Goal: Task Accomplishment & Management: Complete application form

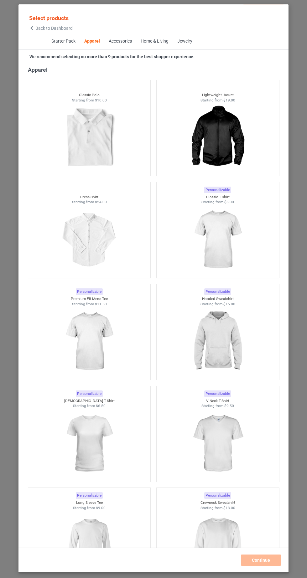
click at [96, 448] on img at bounding box center [89, 443] width 56 height 70
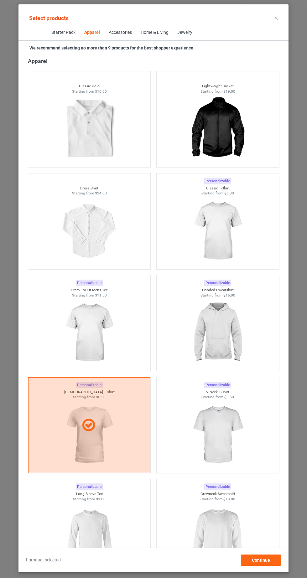
click at [212, 234] on img at bounding box center [217, 231] width 56 height 70
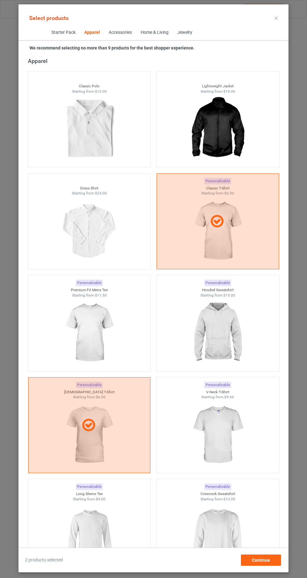
click at [247, 521] on div at bounding box center [217, 536] width 122 height 70
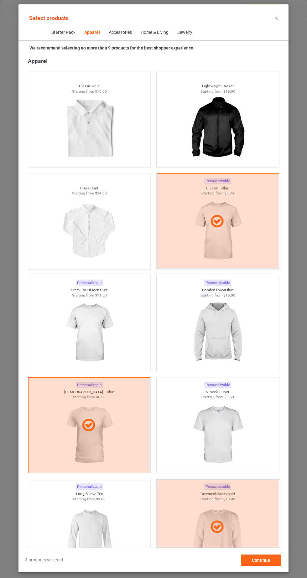
click at [230, 345] on img at bounding box center [217, 333] width 56 height 70
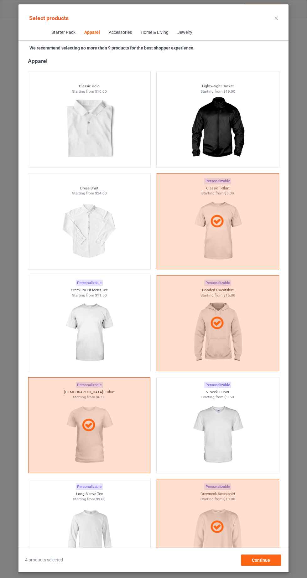
click at [108, 526] on img at bounding box center [89, 536] width 56 height 70
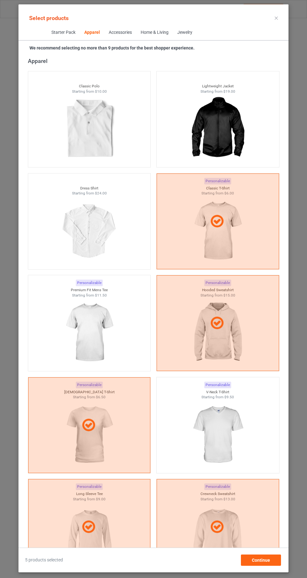
scroll to position [2106, 0]
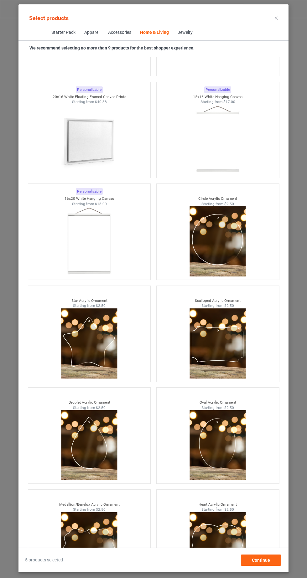
scroll to position [39, 0]
click at [274, 563] on div "Continue" at bounding box center [261, 559] width 40 height 11
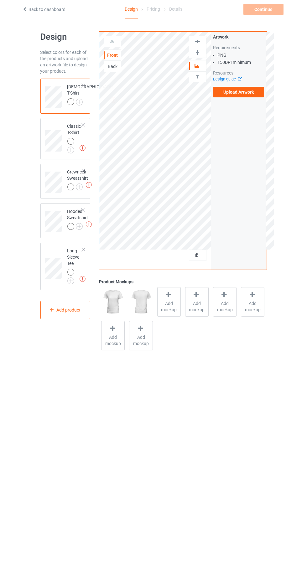
click at [110, 103] on img at bounding box center [113, 100] width 6 height 6
click at [0, 0] on img at bounding box center [0, 0] width 0 height 0
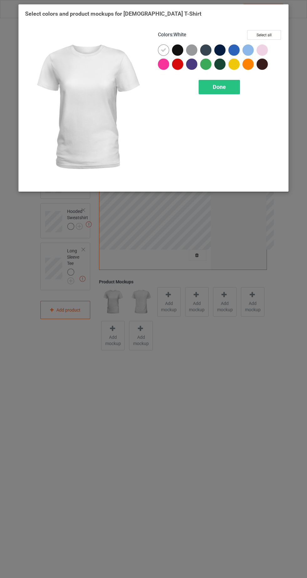
click at [189, 63] on div at bounding box center [191, 64] width 11 height 11
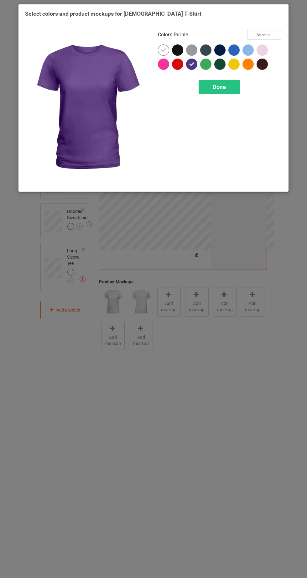
click at [192, 64] on icon at bounding box center [192, 64] width 6 height 6
click at [182, 51] on div at bounding box center [177, 49] width 11 height 11
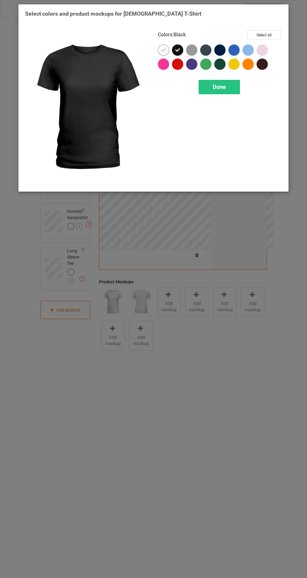
click at [164, 49] on icon at bounding box center [164, 50] width 6 height 6
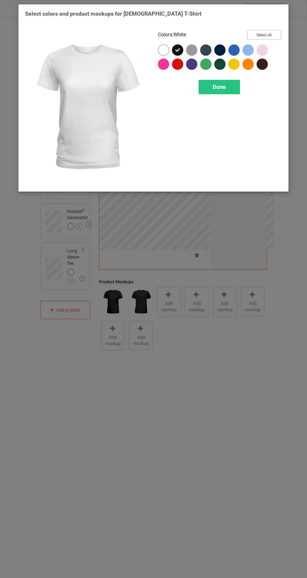
click at [276, 36] on button "Select all" at bounding box center [264, 35] width 34 height 10
click at [163, 49] on icon at bounding box center [164, 50] width 6 height 6
click at [229, 87] on div "Done" at bounding box center [218, 87] width 41 height 14
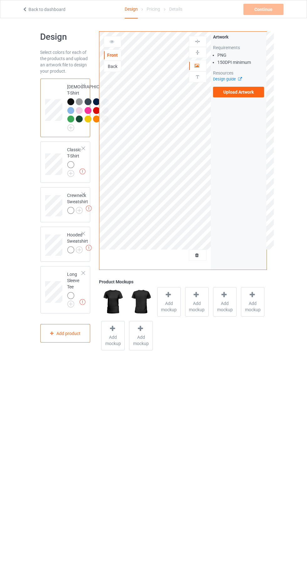
click at [253, 96] on label "Upload Artwork" at bounding box center [238, 92] width 51 height 11
click at [0, 0] on input "Upload Artwork" at bounding box center [0, 0] width 0 height 0
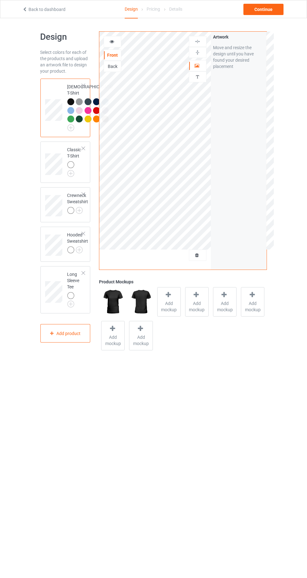
click at [201, 266] on div "Front Back Artwork Personalized text" at bounding box center [154, 151] width 111 height 238
click at [204, 257] on div at bounding box center [197, 255] width 17 height 6
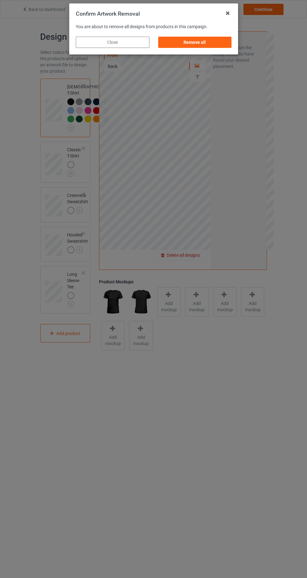
click at [218, 45] on div "Remove all" at bounding box center [195, 42] width 74 height 11
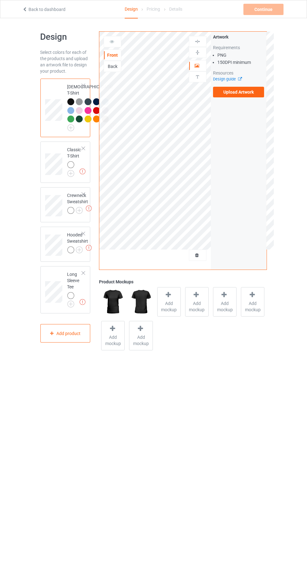
click at [257, 94] on label "Upload Artwork" at bounding box center [238, 92] width 51 height 11
click at [0, 0] on input "Upload Artwork" at bounding box center [0, 0] width 0 height 0
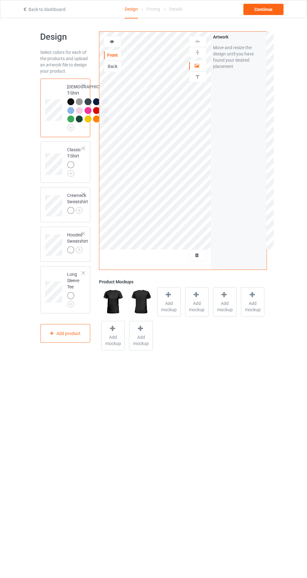
click at [197, 254] on icon at bounding box center [196, 254] width 5 height 4
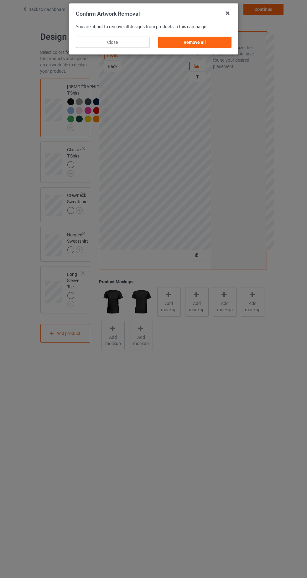
click at [227, 37] on div "Remove all" at bounding box center [195, 42] width 74 height 11
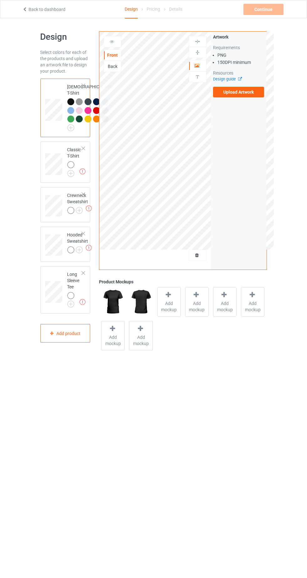
click at [254, 94] on label "Upload Artwork" at bounding box center [238, 92] width 51 height 11
click at [0, 0] on input "Upload Artwork" at bounding box center [0, 0] width 0 height 0
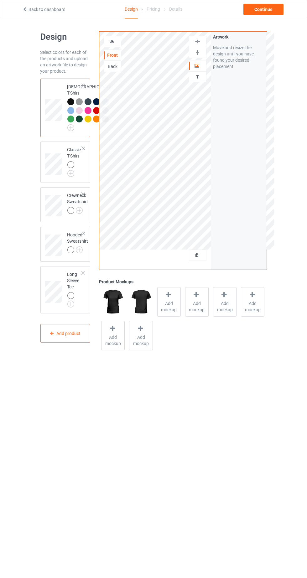
click at [116, 47] on div "Front Back" at bounding box center [113, 54] width 18 height 36
click at [120, 43] on div at bounding box center [112, 41] width 17 height 6
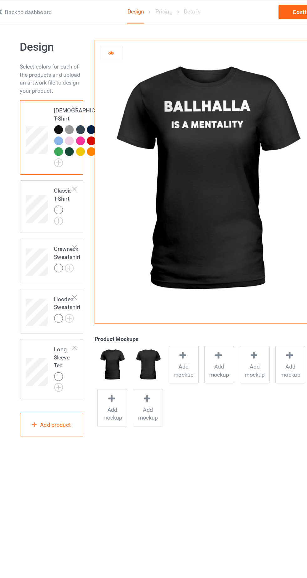
click at [118, 42] on div at bounding box center [112, 41] width 17 height 6
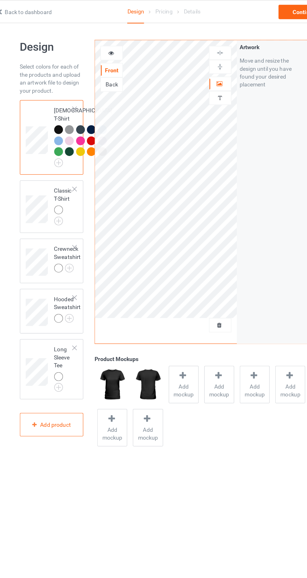
click at [202, 252] on div at bounding box center [197, 255] width 17 height 6
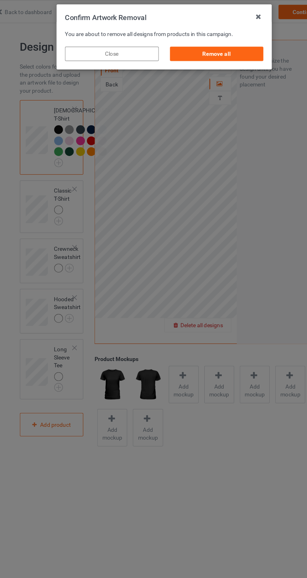
click at [214, 46] on div "Remove all" at bounding box center [195, 42] width 74 height 11
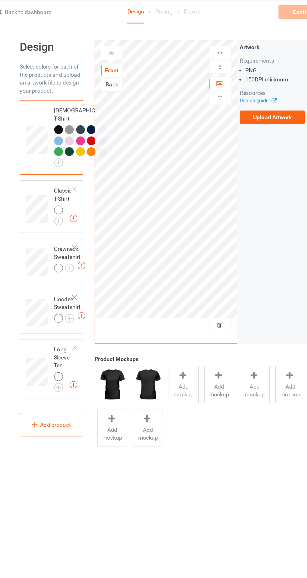
click at [252, 90] on label "Upload Artwork" at bounding box center [238, 92] width 51 height 11
click at [0, 0] on input "Upload Artwork" at bounding box center [0, 0] width 0 height 0
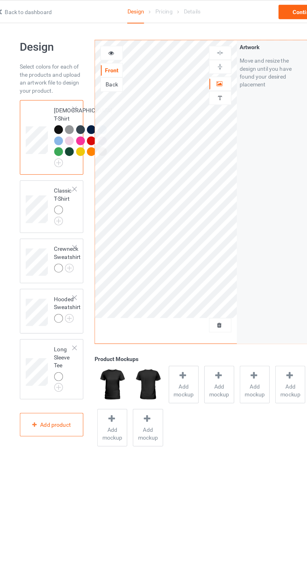
click at [120, 38] on div at bounding box center [113, 41] width 18 height 11
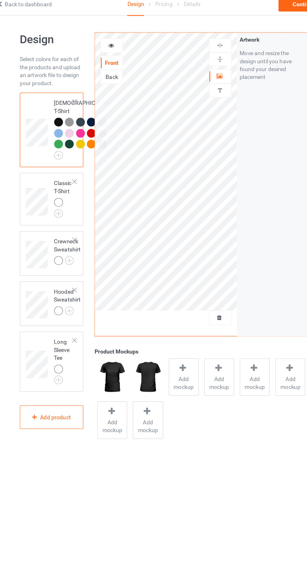
click at [111, 43] on icon at bounding box center [111, 40] width 5 height 4
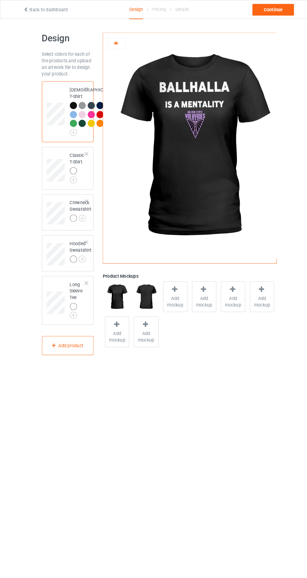
click at [73, 168] on div at bounding box center [70, 164] width 7 height 7
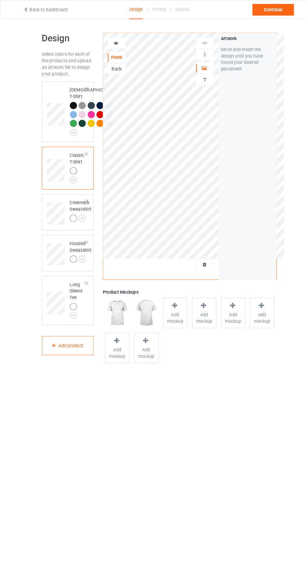
click at [117, 41] on div at bounding box center [112, 41] width 17 height 6
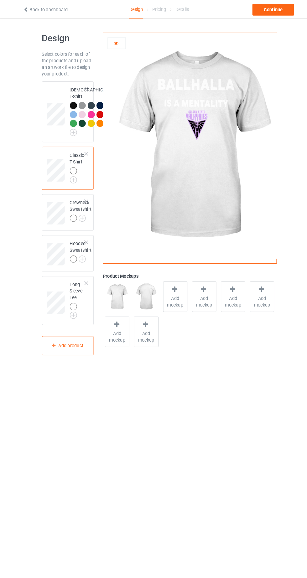
click at [113, 44] on div at bounding box center [112, 41] width 17 height 6
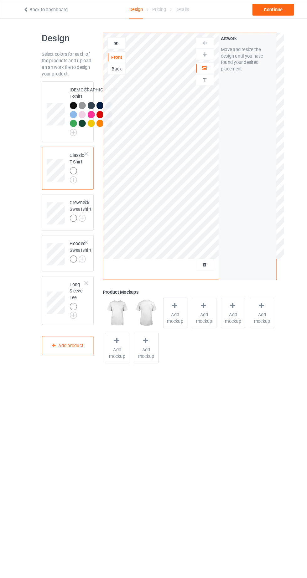
click at [0, 0] on img at bounding box center [0, 0] width 0 height 0
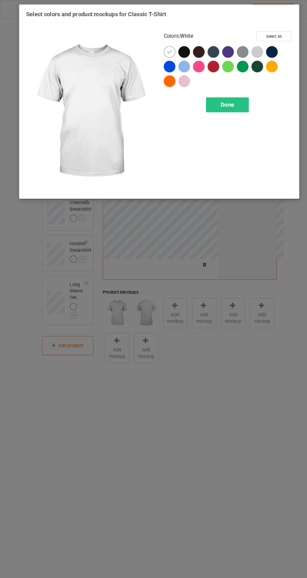
click at [182, 50] on div at bounding box center [177, 49] width 11 height 11
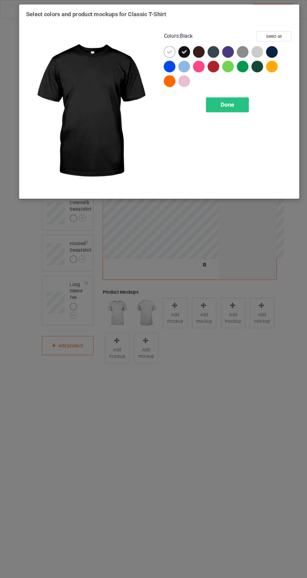
click at [163, 49] on icon at bounding box center [164, 50] width 6 height 6
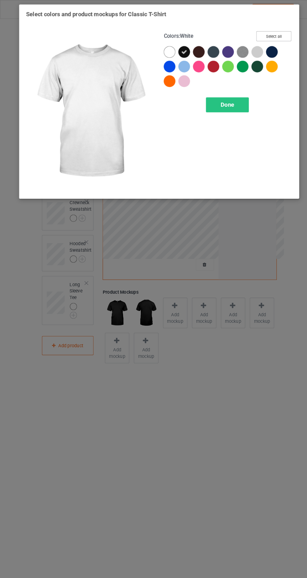
click at [267, 38] on button "Select all" at bounding box center [264, 35] width 34 height 10
click at [163, 49] on icon at bounding box center [164, 50] width 6 height 6
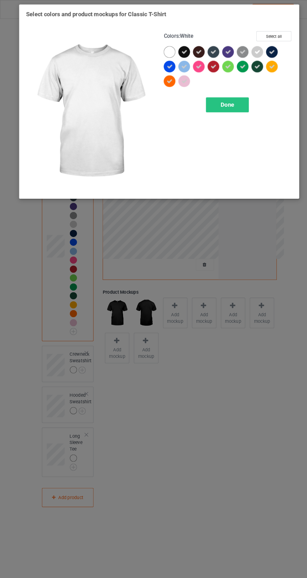
click at [247, 49] on icon at bounding box center [248, 50] width 6 height 6
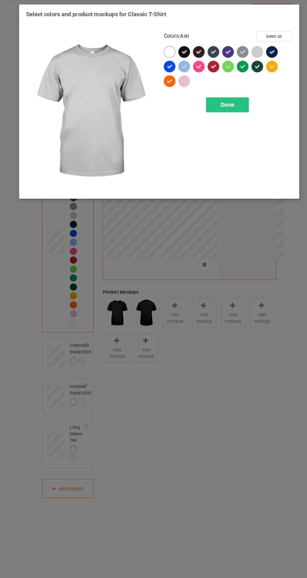
click at [219, 49] on icon at bounding box center [220, 50] width 6 height 6
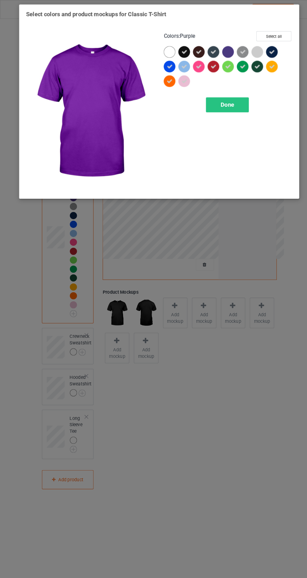
click at [228, 98] on div "Done" at bounding box center [218, 101] width 41 height 14
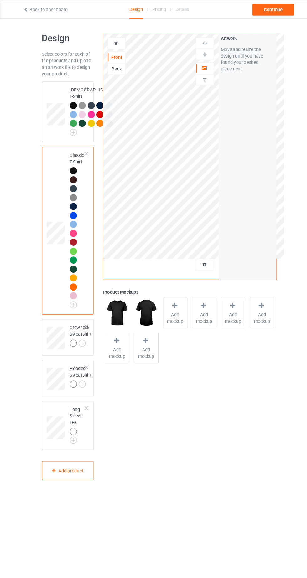
click at [74, 230] on div at bounding box center [71, 226] width 9 height 9
click at [117, 37] on div at bounding box center [113, 41] width 18 height 11
click at [117, 38] on div at bounding box center [112, 41] width 17 height 6
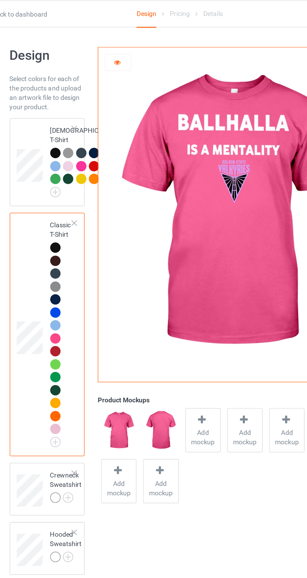
click at [74, 187] on div at bounding box center [71, 182] width 9 height 9
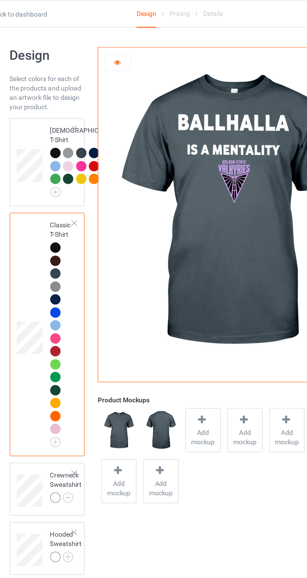
click at [73, 202] on div at bounding box center [70, 199] width 7 height 7
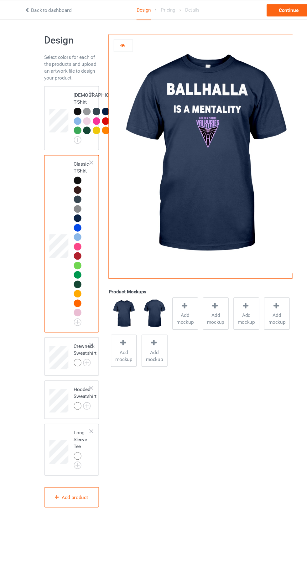
click at [75, 290] on div at bounding box center [71, 286] width 9 height 9
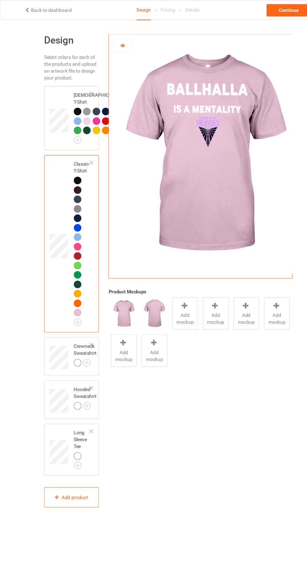
click at [125, 467] on div "Product Mockups Add mockup Add mockup Add mockup Add mockup Add mockup Add mock…" at bounding box center [183, 247] width 176 height 440
click at [0, 0] on img at bounding box center [0, 0] width 0 height 0
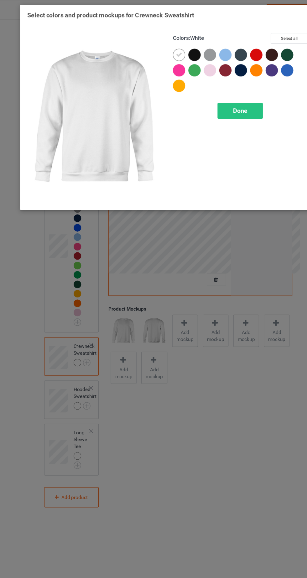
click at [180, 49] on div at bounding box center [177, 49] width 11 height 11
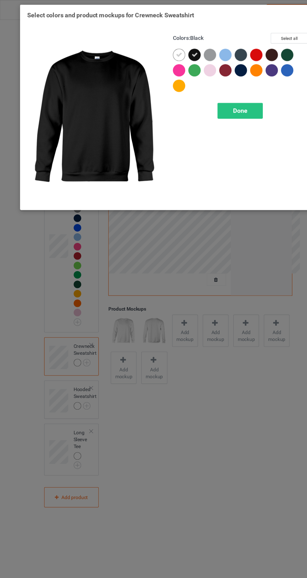
click at [163, 49] on icon at bounding box center [164, 50] width 6 height 6
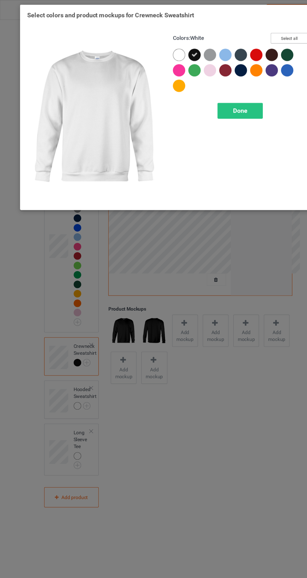
click at [266, 35] on button "Select all" at bounding box center [264, 35] width 34 height 10
click at [163, 49] on icon at bounding box center [164, 50] width 6 height 6
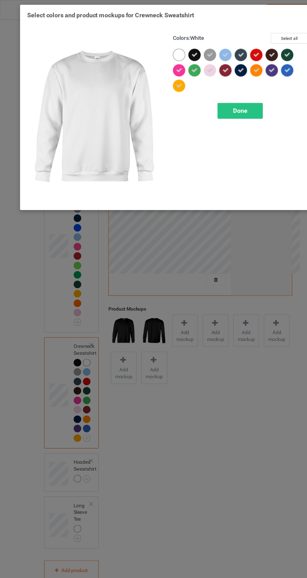
click at [229, 104] on div "Done" at bounding box center [218, 101] width 41 height 14
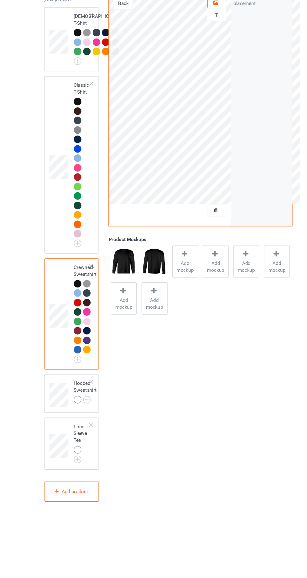
scroll to position [23, 0]
click at [133, 516] on div "Front Back Artwork Personalized text Artwork Move and resize the design until y…" at bounding box center [183, 262] width 176 height 507
click at [117, 516] on div "Front Back Artwork Personalized text Artwork Move and resize the design until y…" at bounding box center [183, 262] width 176 height 507
click at [0, 0] on img at bounding box center [0, 0] width 0 height 0
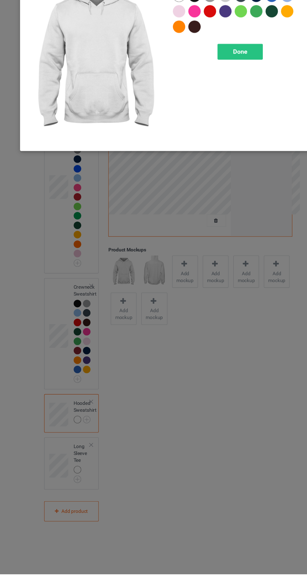
scroll to position [27, 0]
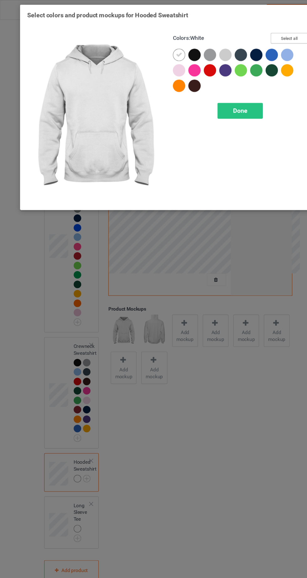
click at [271, 33] on button "Select all" at bounding box center [264, 35] width 34 height 10
click at [164, 47] on icon at bounding box center [164, 50] width 6 height 6
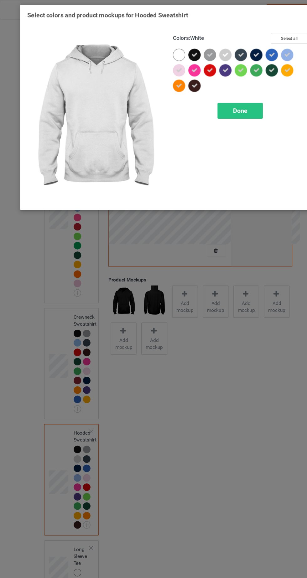
click at [178, 443] on div "Select colors and product mockups for Hooded Sweatshirt Colors : White Select a…" at bounding box center [153, 289] width 307 height 578
click at [228, 96] on div "Done" at bounding box center [218, 101] width 41 height 14
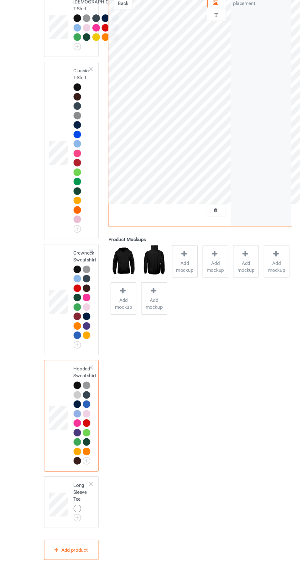
scroll to position [94, 0]
click at [0, 0] on img at bounding box center [0, 0] width 0 height 0
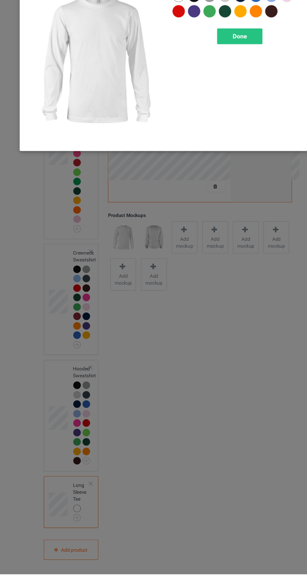
scroll to position [97, 0]
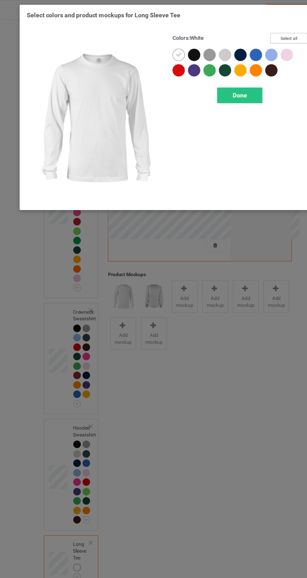
click at [276, 36] on button "Select all" at bounding box center [264, 35] width 34 height 10
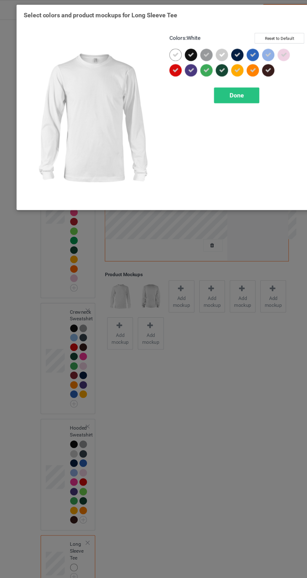
click at [164, 47] on icon at bounding box center [164, 50] width 6 height 6
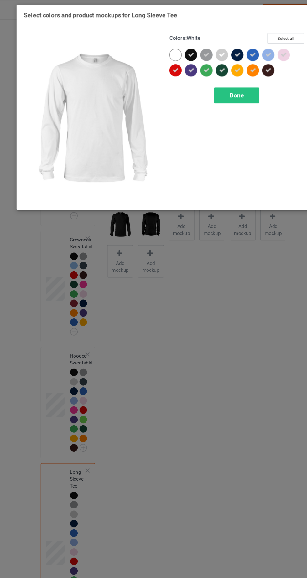
click at [230, 84] on div "Done" at bounding box center [218, 87] width 41 height 14
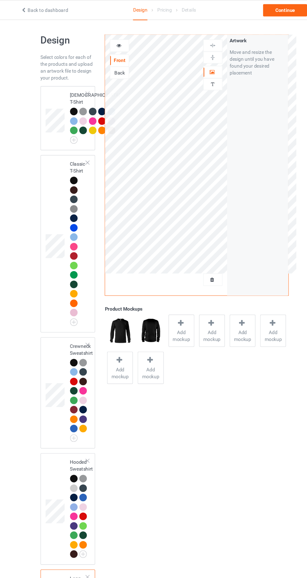
click at [70, 168] on div at bounding box center [70, 164] width 7 height 7
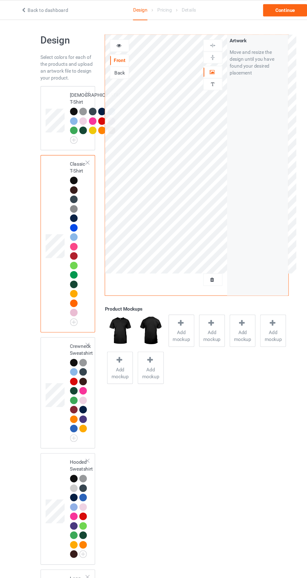
click at [119, 42] on div at bounding box center [112, 41] width 17 height 6
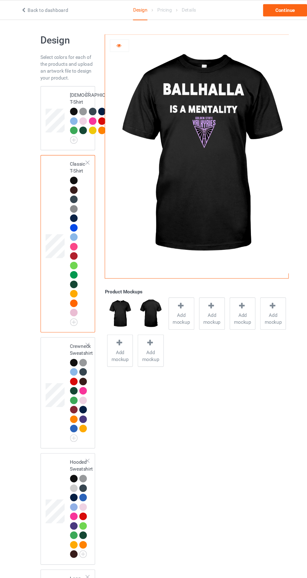
click at [70, 99] on div at bounding box center [70, 101] width 7 height 7
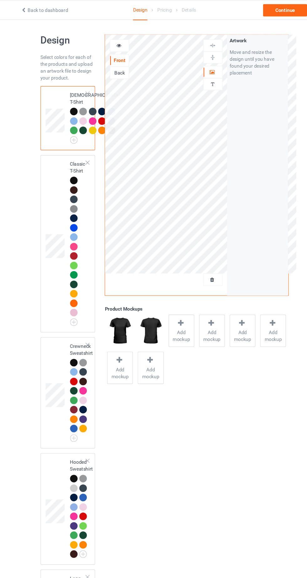
click at [120, 40] on div at bounding box center [112, 41] width 17 height 6
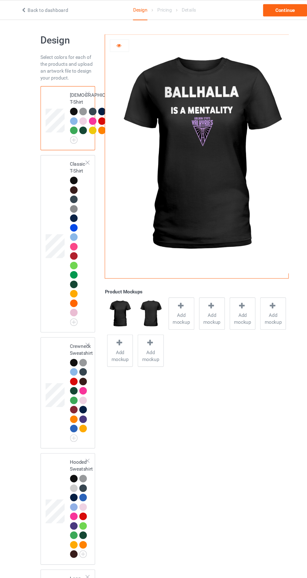
click at [119, 41] on div at bounding box center [112, 41] width 17 height 6
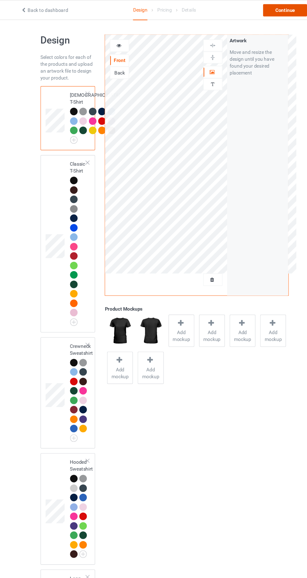
click at [274, 9] on div "Continue" at bounding box center [263, 9] width 40 height 11
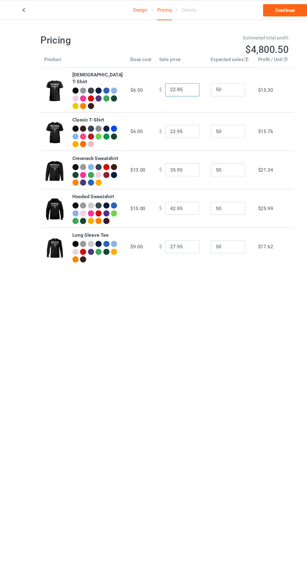
click at [157, 81] on input "22.95" at bounding box center [169, 82] width 31 height 12
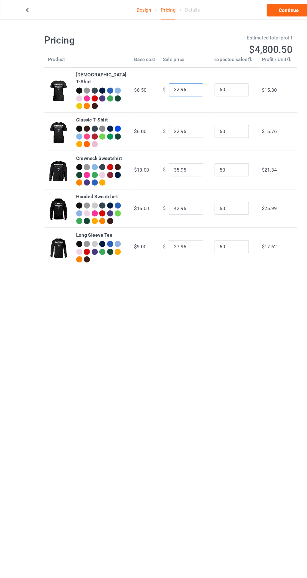
click at [162, 77] on input "22.95" at bounding box center [169, 82] width 31 height 12
click at [160, 79] on input "22.95" at bounding box center [169, 82] width 31 height 12
click at [166, 78] on input "22.95" at bounding box center [169, 82] width 31 height 12
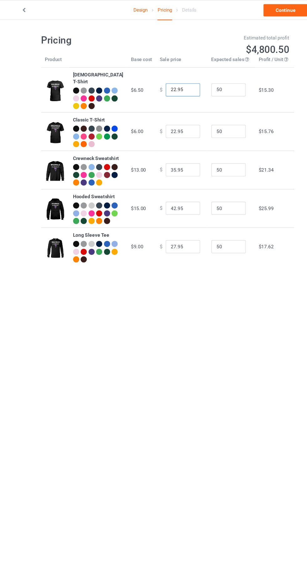
click at [157, 78] on input "22.95" at bounding box center [169, 82] width 31 height 12
type input "21.95"
click at [156, 116] on input "22.95" at bounding box center [169, 120] width 31 height 12
type input "21.95"
click at [154, 161] on input "35.95" at bounding box center [169, 155] width 31 height 12
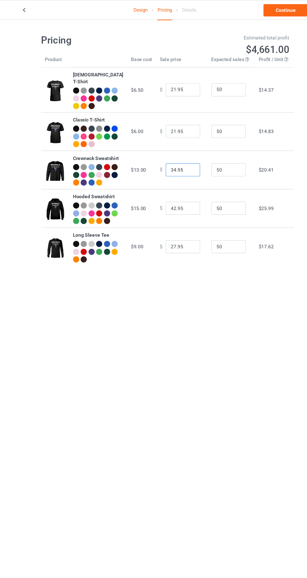
type input "34.95"
click at [155, 196] on input "42.95" at bounding box center [169, 190] width 31 height 12
type input "38.95"
click at [156, 231] on input "27.95" at bounding box center [169, 225] width 31 height 12
type input "26.95"
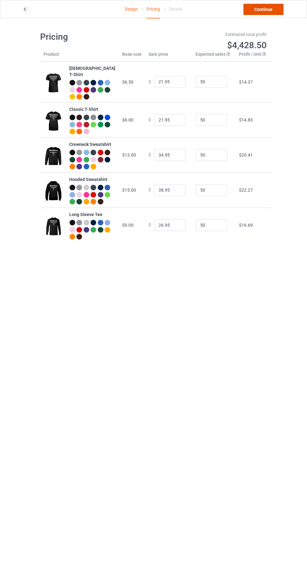
click at [279, 14] on link "Continue" at bounding box center [263, 9] width 40 height 11
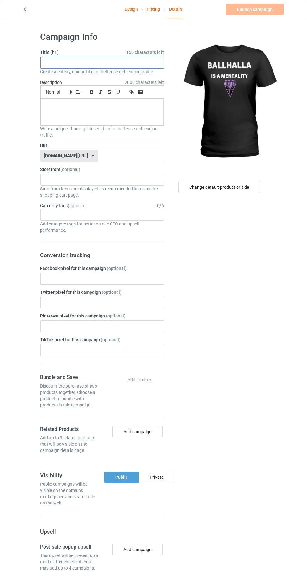
click at [76, 64] on input "text" at bounding box center [101, 63] width 123 height 12
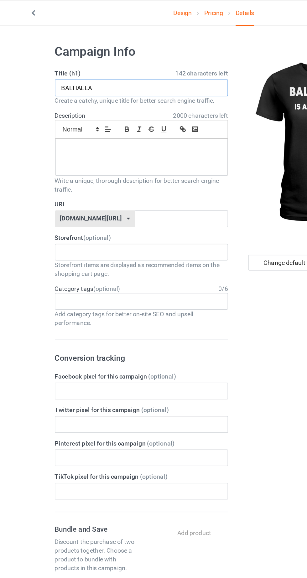
click at [50, 63] on input "BALHALLA" at bounding box center [101, 63] width 123 height 12
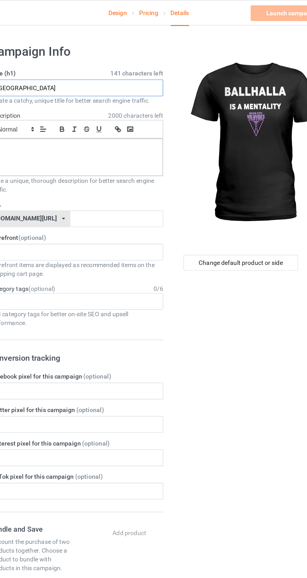
click at [80, 63] on input "[GEOGRAPHIC_DATA]" at bounding box center [101, 63] width 123 height 12
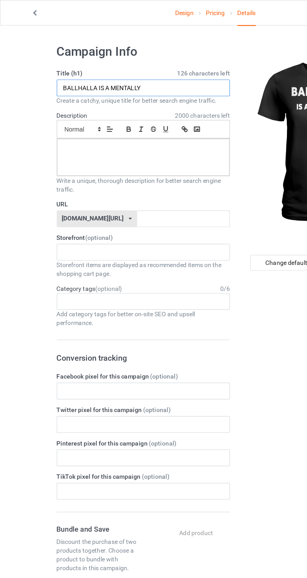
type input "BALLHALLA IS A MENTALLY"
click at [150, 120] on div at bounding box center [102, 112] width 123 height 26
click at [132, 156] on input "text" at bounding box center [131, 156] width 66 height 12
click at [98, 155] on input "Balahalla" at bounding box center [131, 156] width 66 height 12
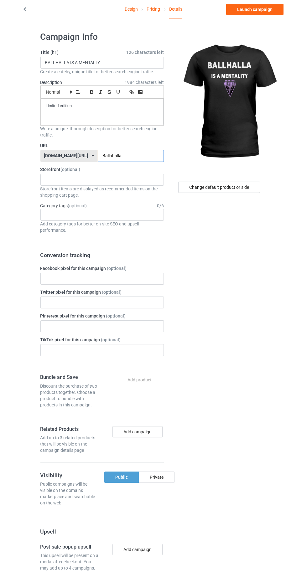
type input "Ballahalla"
click at [237, 187] on div "Change default product or side" at bounding box center [219, 187] width 82 height 11
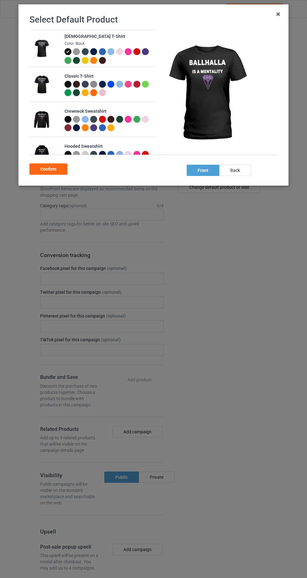
click at [67, 86] on div at bounding box center [67, 84] width 7 height 7
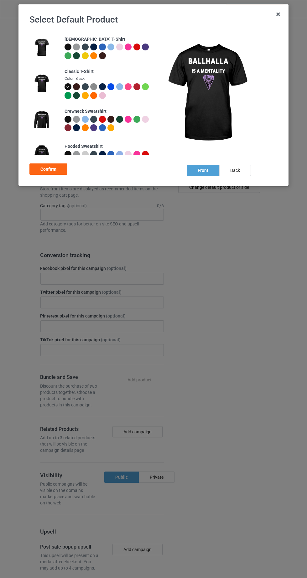
click at [47, 167] on div "Confirm" at bounding box center [48, 168] width 38 height 11
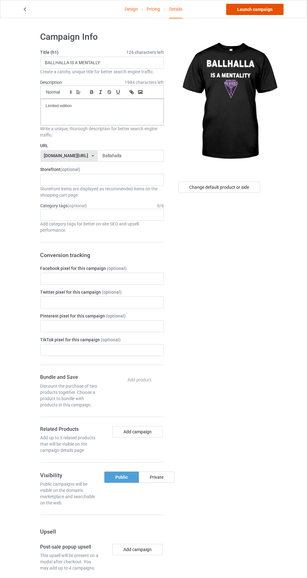
click at [266, 9] on link "Launch campaign" at bounding box center [254, 9] width 57 height 11
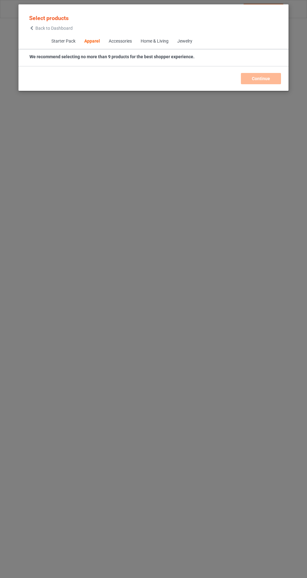
click at [33, 27] on icon at bounding box center [31, 28] width 5 height 4
